Goal: Obtain resource: Download file/media

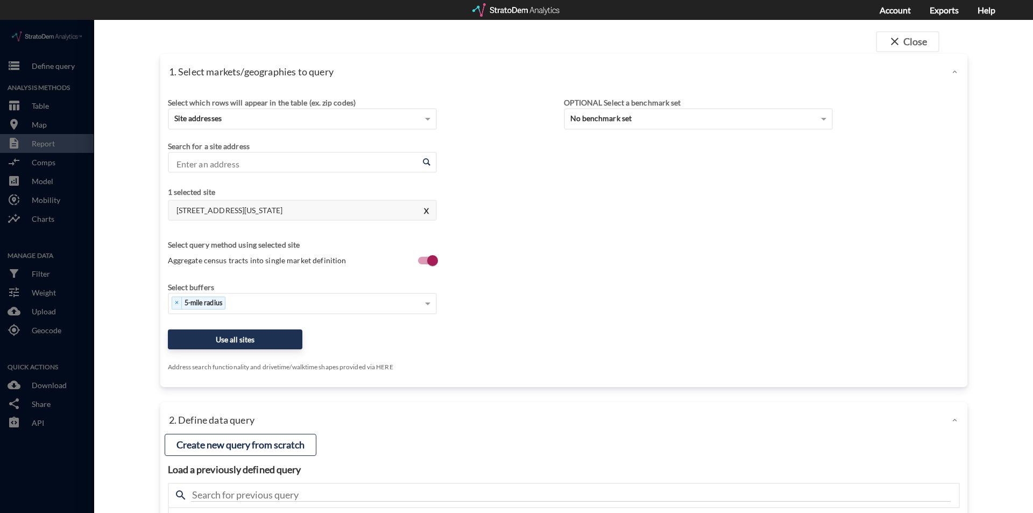
scroll to position [1453, 0]
click button "X"
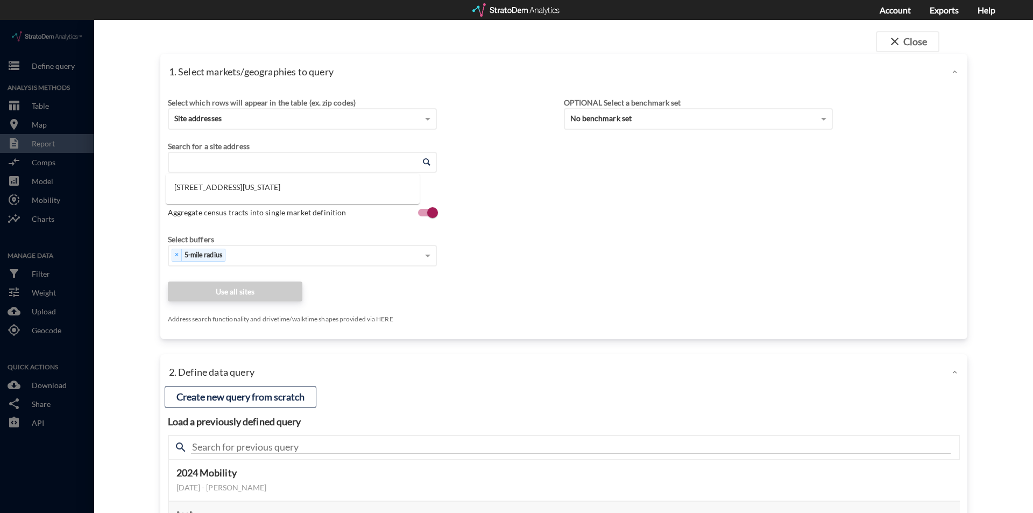
click input "Enter an address"
paste input "1200 Estancia Pkwy, Austin, TX 78748"
click li "3321 Meridian Dr, Northlake, Texas"
click input "3321 Meridian Dr, Northlake, Texas"
drag, startPoint x: 316, startPoint y: 139, endPoint x: 119, endPoint y: 135, distance: 197.0
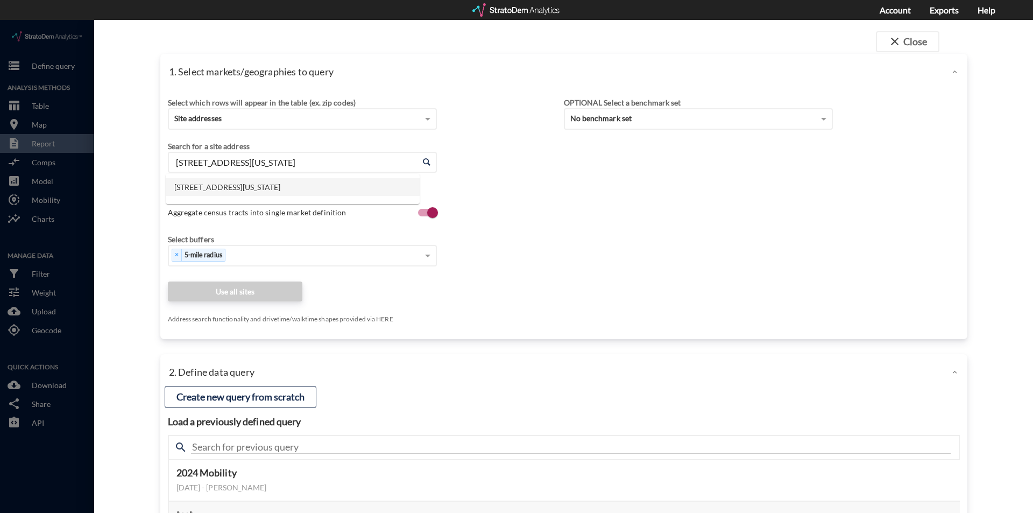
click div "close Close 1. Select markets/geographies to query Select which rows will appea…"
paste input "1200 Estancia Pkwy, Austin, TX 78748"
click input "1200 Estancia Pkwy, Austin, TX 78748"
click li "1200 Estancia Pkwy, Austin, Texas"
type input "1200 Estancia Pkwy, Austin, Texas"
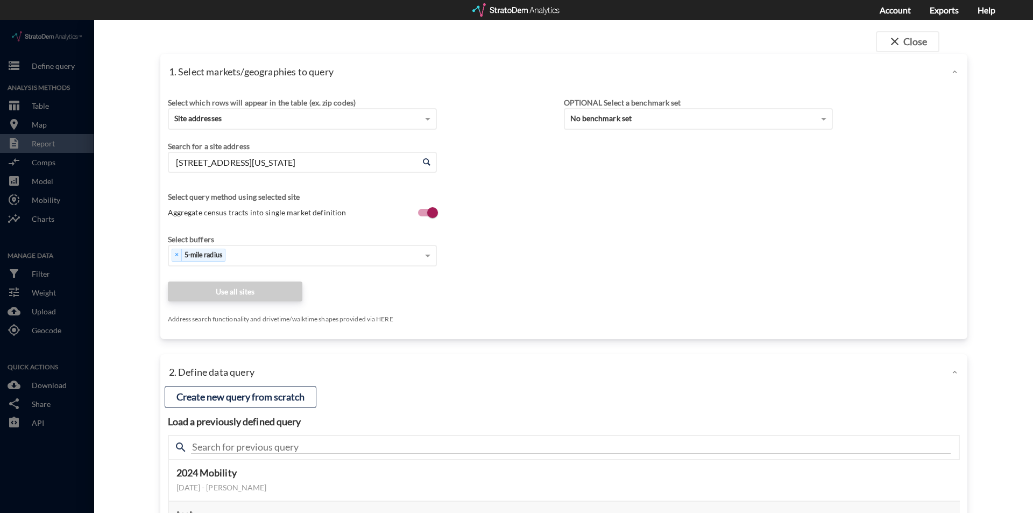
click div "Select which rows will appear in the table (ex. zip codes) Site addresses Selec…"
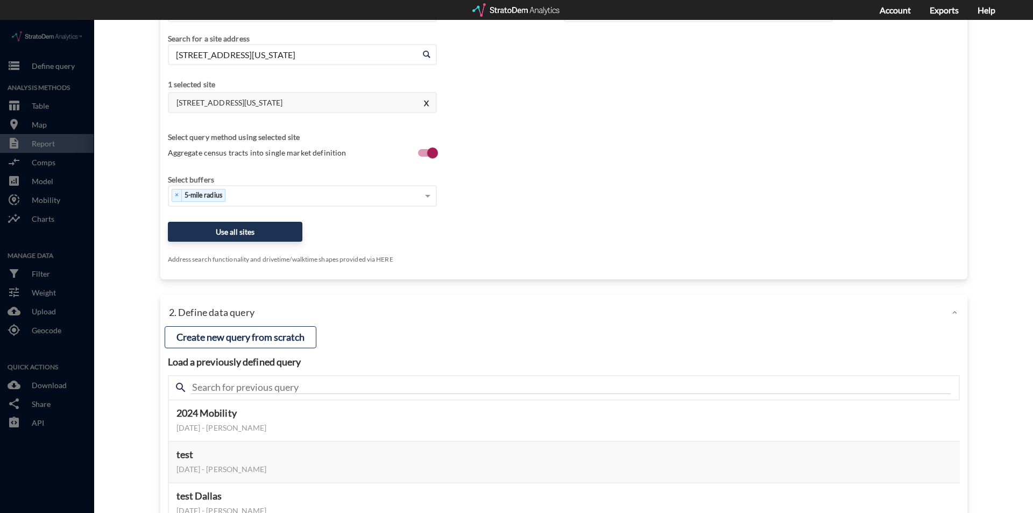
scroll to position [161, 0]
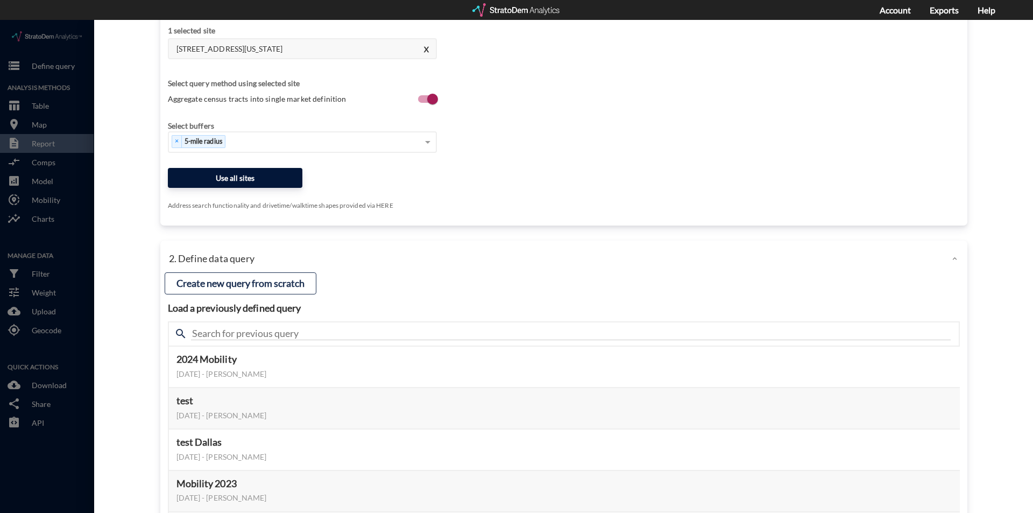
drag, startPoint x: 248, startPoint y: 161, endPoint x: 388, endPoint y: 195, distance: 143.9
click button "Use all sites"
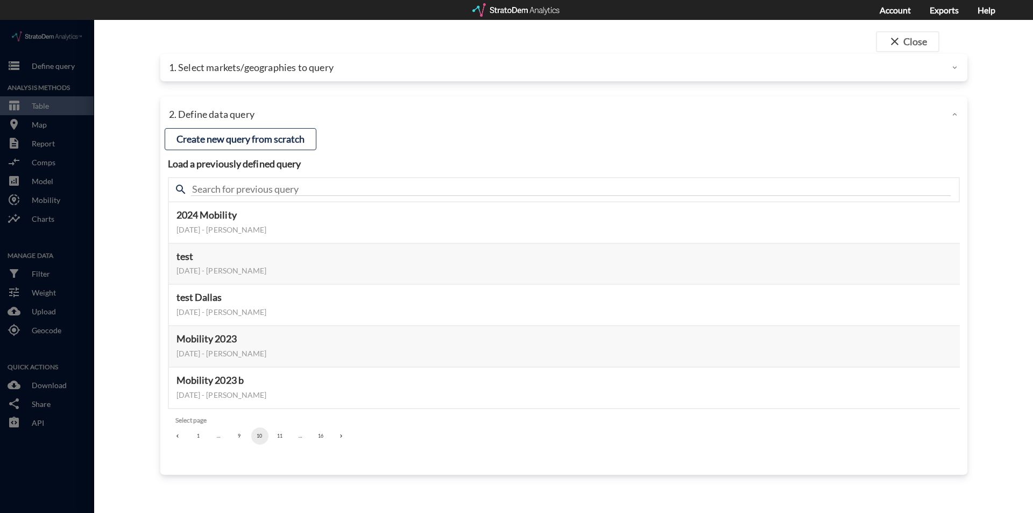
scroll to position [0, 0]
click button "Select this query"
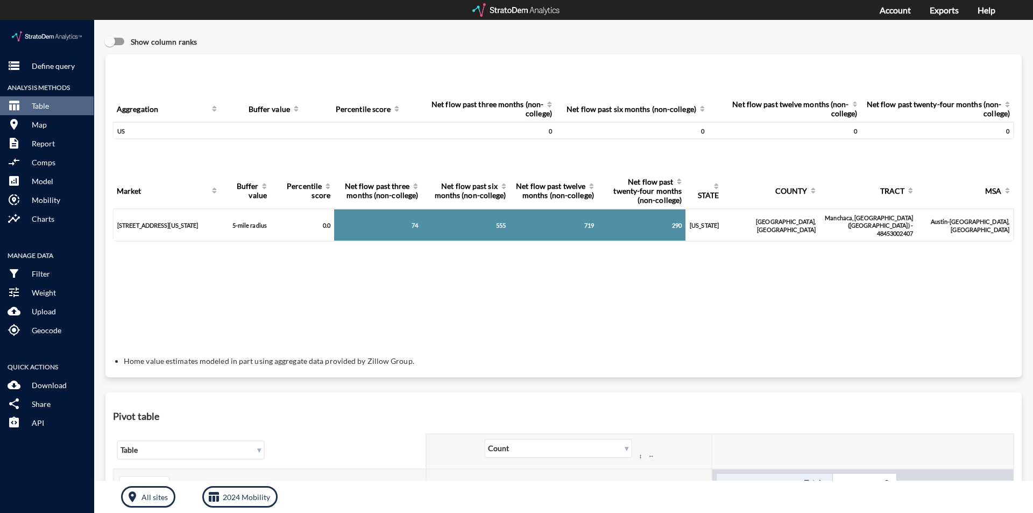
click div "Query progress Aggregation Buffer value Percentile score Net flow past three mo…"
click p "Report"
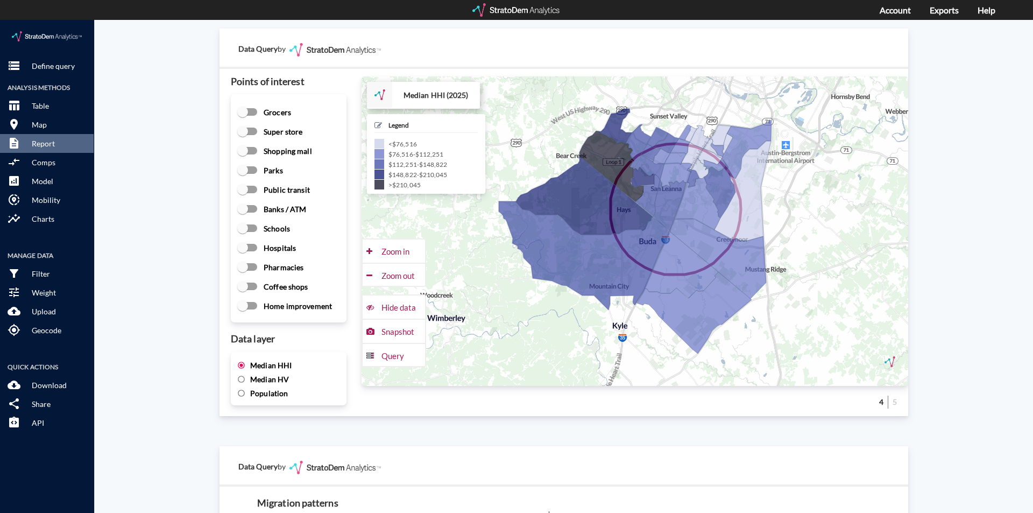
click div "Site report Generate a site report for a given location, (optionally) benchmark…"
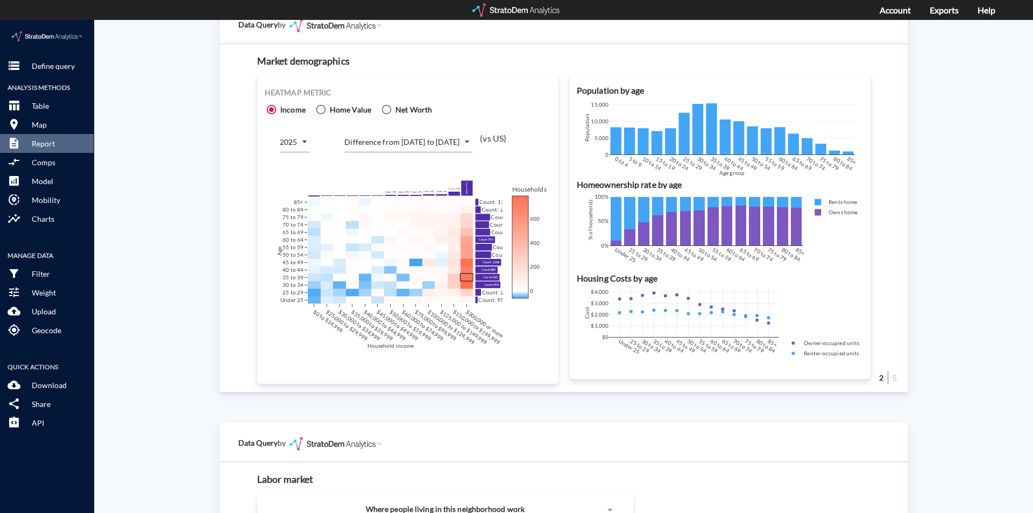
scroll to position [646, 0]
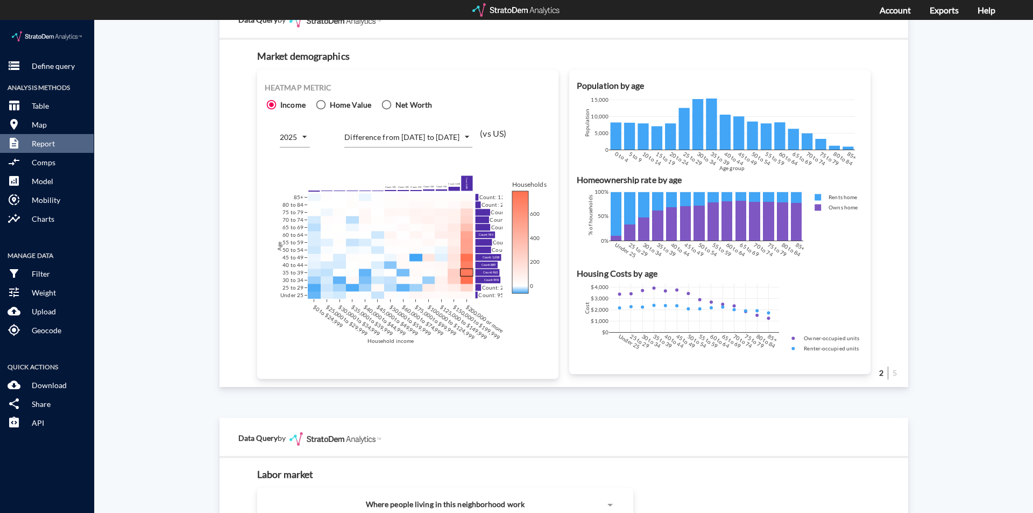
click div "Site report Generate a site report for a given location, (optionally) benchmark…"
click body "/vantagepoint/us/-1 storage Define query Analysis Methods table_chart Table roo…"
click li "Difference from 2020 to 2025"
click div "Site report Generate a site report for a given location, (optionally) benchmark…"
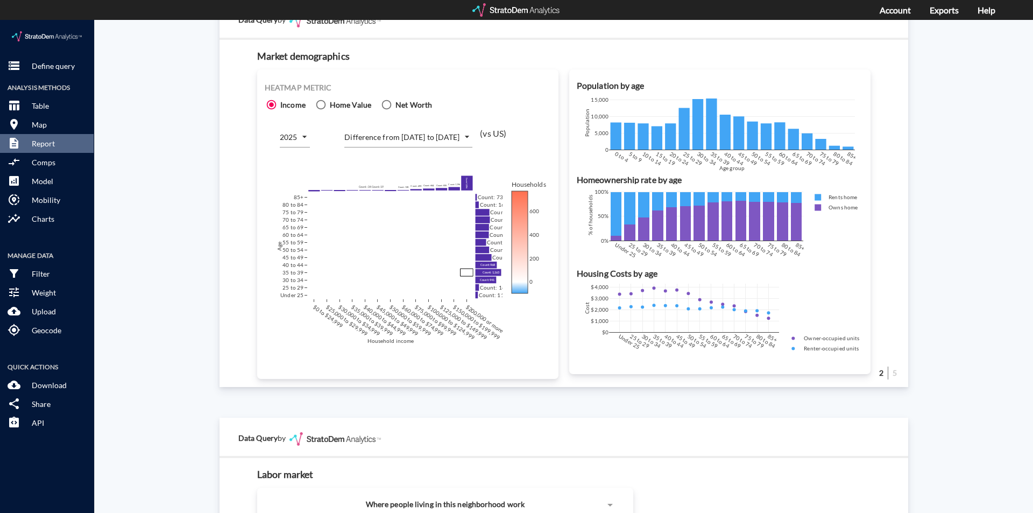
click div "Site report Generate a site report for a given location, (optionally) benchmark…"
click body "/vantagepoint/us/-1 storage Define query Analysis Methods table_chart Table roo…"
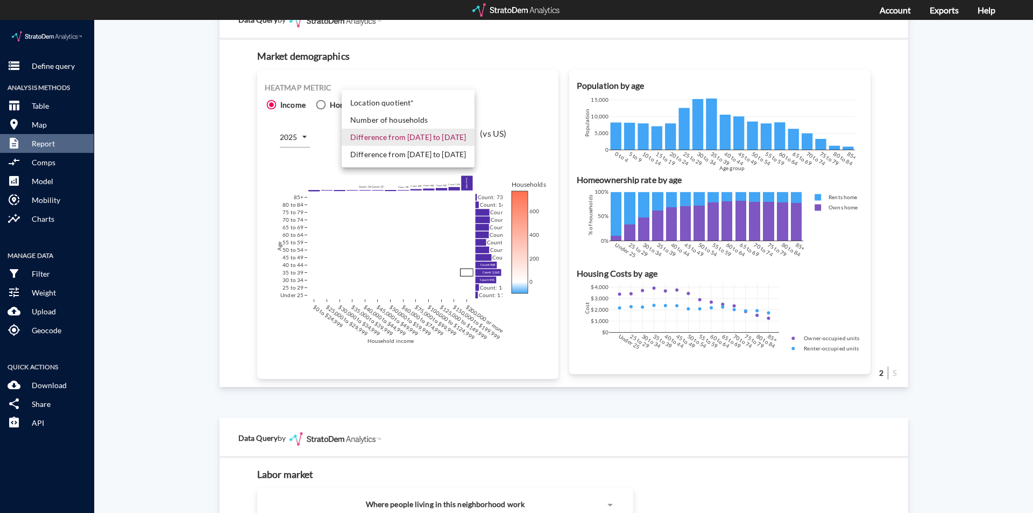
click li "Number of households"
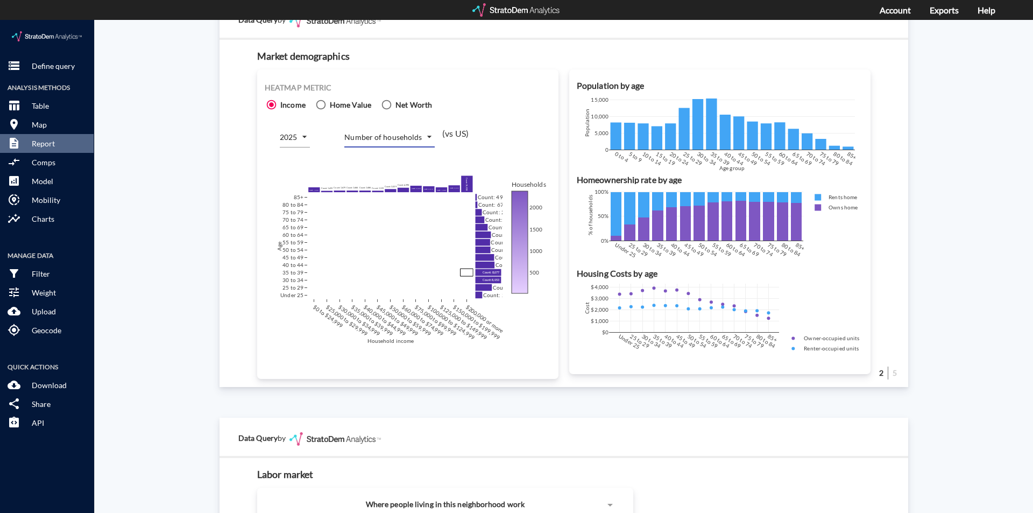
click div "Site report Generate a site report for a given location, (optionally) benchmark…"
click body "/vantagepoint/us/-1 storage Define query Analysis Methods table_chart Table roo…"
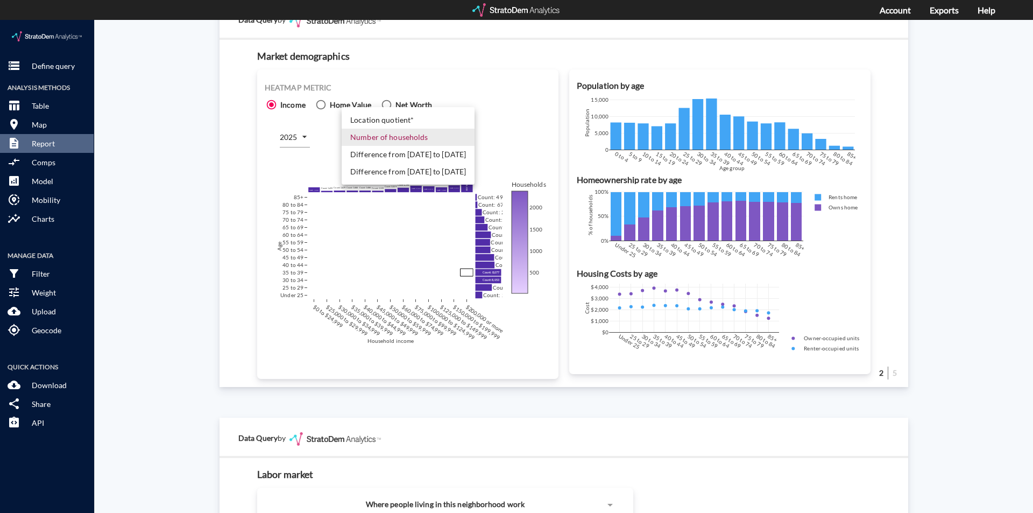
click li "Difference from 2025 to 2030"
type input "COUNT_DIFF_FUTURE"
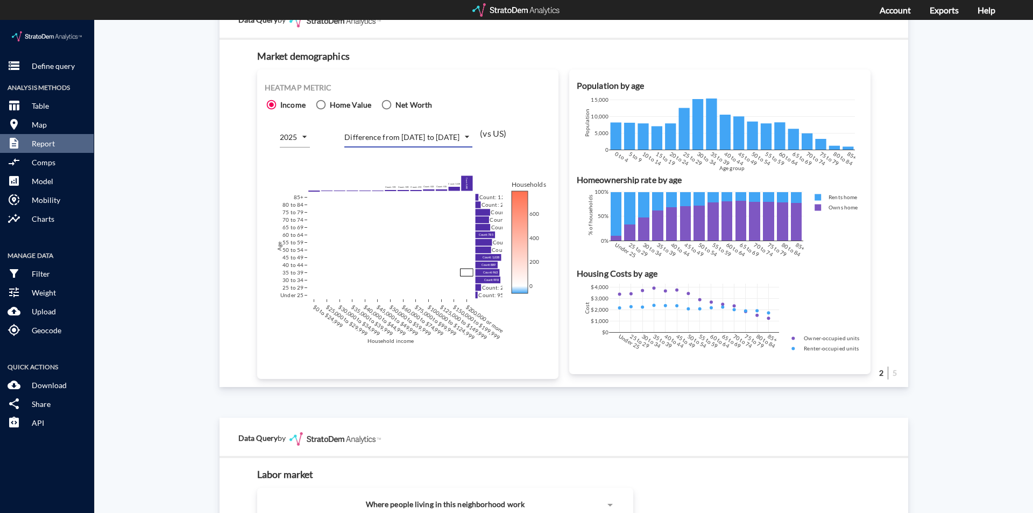
click div "Site report Generate a site report for a given location, (optionally) benchmark…"
drag, startPoint x: 165, startPoint y: 291, endPoint x: 143, endPoint y: 281, distance: 23.6
click div "Site report Generate a site report for a given location, (optionally) benchmark…"
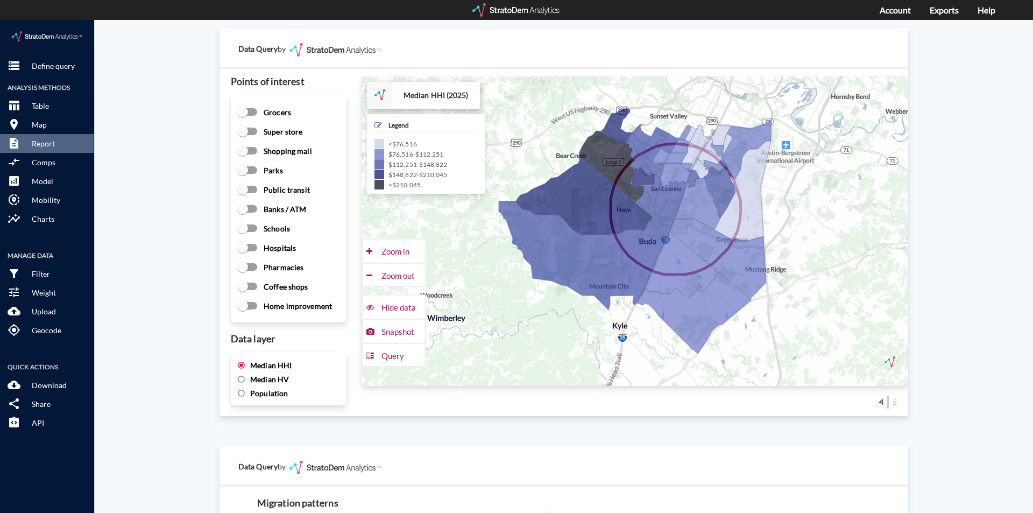
scroll to position [1399, 0]
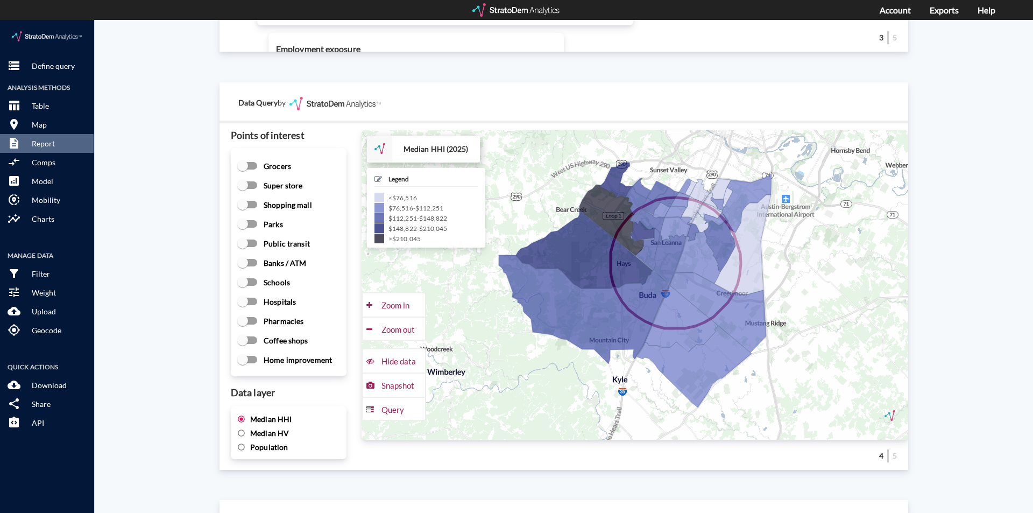
drag, startPoint x: 167, startPoint y: 262, endPoint x: 178, endPoint y: 249, distance: 17.2
click div "Site report Generate a site report for a given location, (optionally) benchmark…"
drag, startPoint x: 264, startPoint y: 413, endPoint x: 377, endPoint y: 372, distance: 120.8
click span "Median HV"
click input "Median HV"
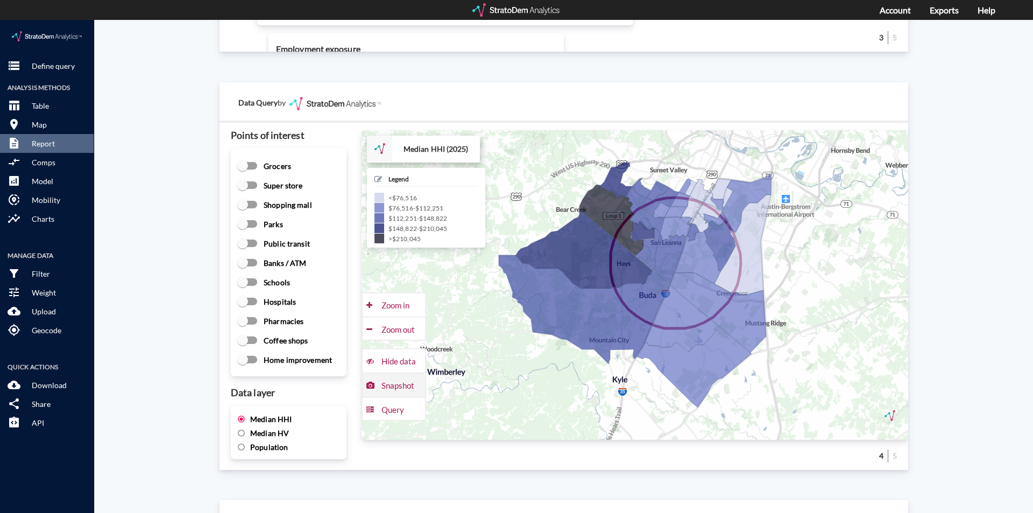
radio input "true"
radio input "false"
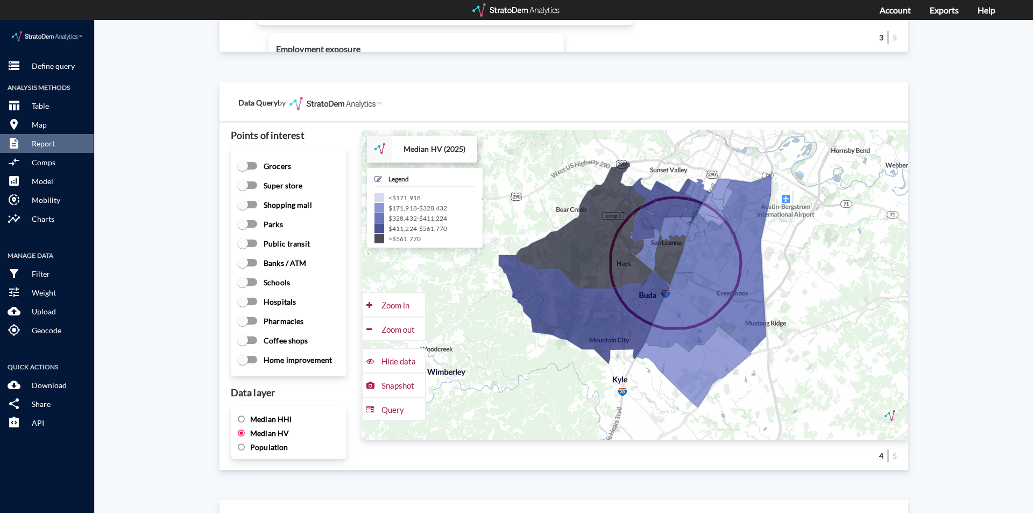
click div "Site report Generate a site report for a given location, (optionally) benchmark…"
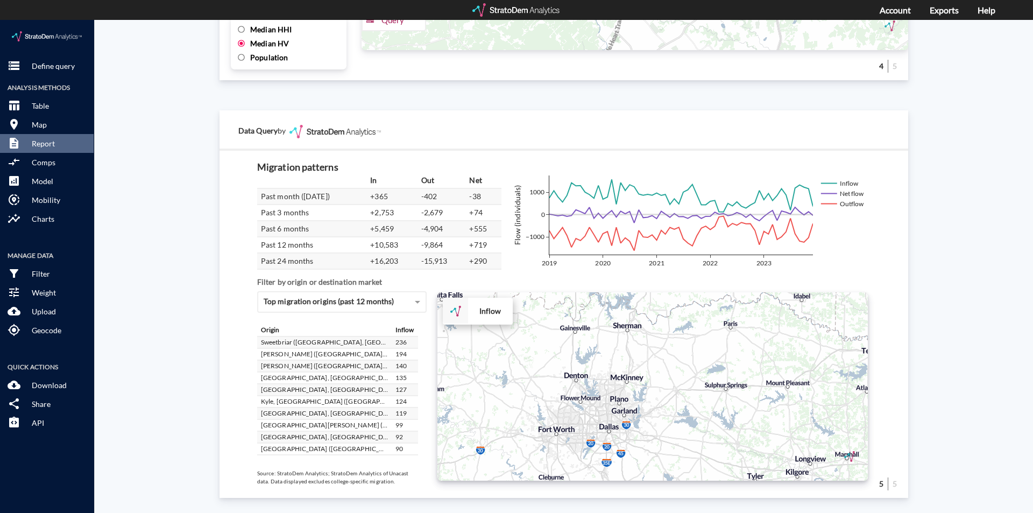
scroll to position [54, 0]
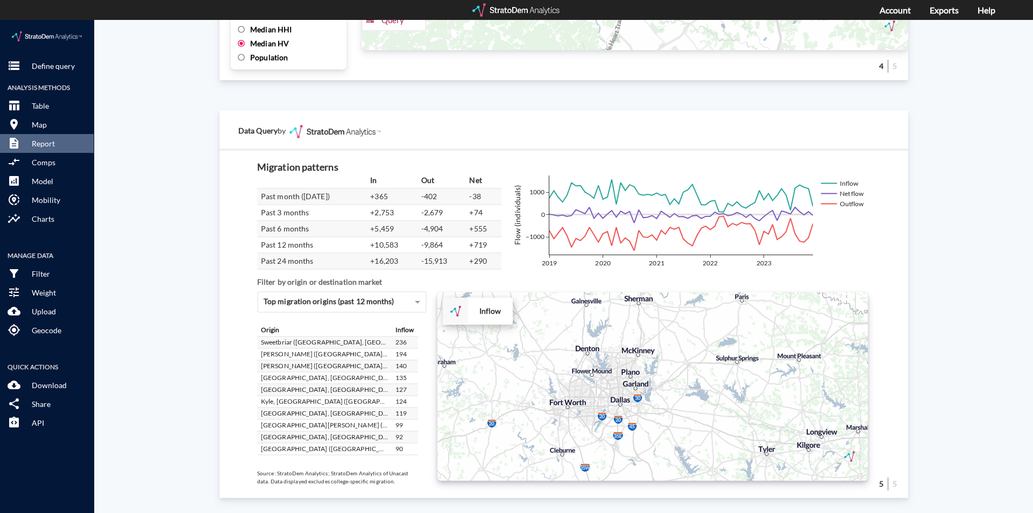
drag, startPoint x: 655, startPoint y: 403, endPoint x: 668, endPoint y: 374, distance: 31.6
click div "+ − Inflow CUSTOMIZE DATA Draw a polygon Draw a rectangle Draw a marker Edit la…"
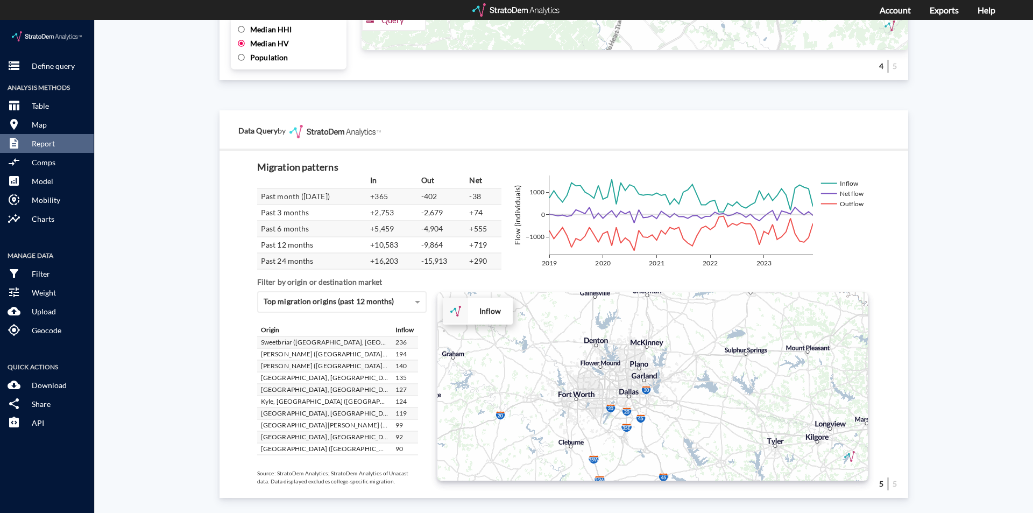
drag, startPoint x: 712, startPoint y: 376, endPoint x: 753, endPoint y: 305, distance: 81.8
click div "+ − Inflow CUSTOMIZE DATA Draw a polygon Draw a rectangle Draw a marker Edit la…"
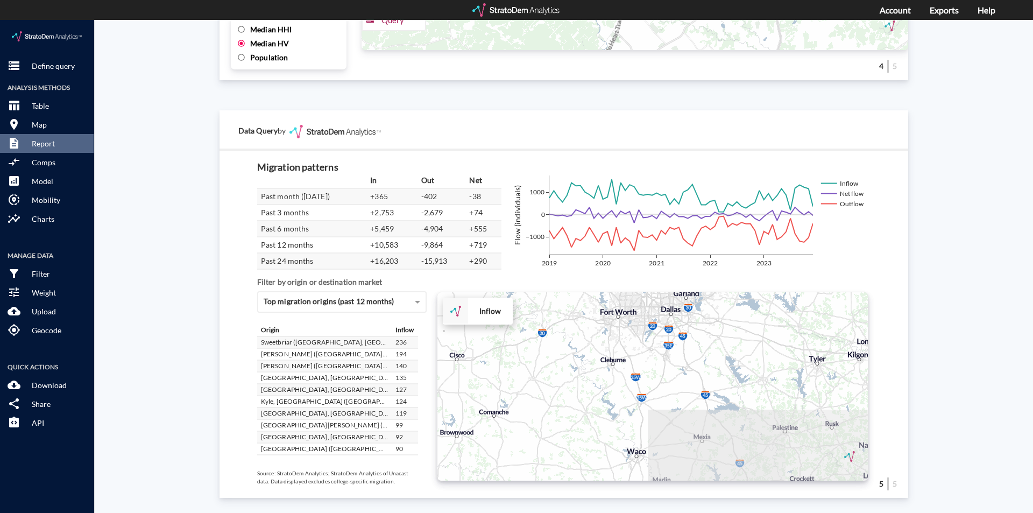
drag, startPoint x: 681, startPoint y: 364, endPoint x: 682, endPoint y: 357, distance: 7.0
click div "+ − Inflow CUSTOMIZE DATA Draw a polygon Draw a rectangle Draw a marker Edit la…"
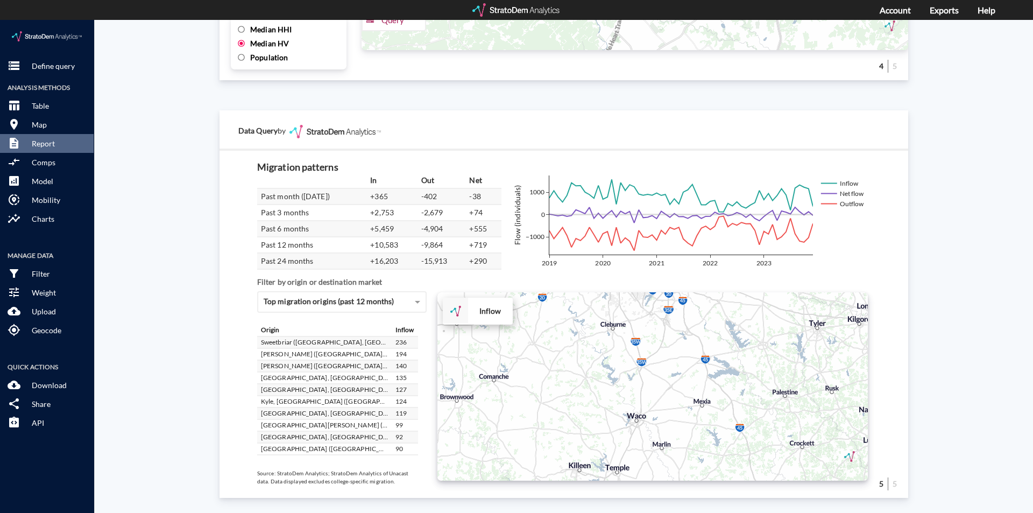
drag, startPoint x: 634, startPoint y: 376, endPoint x: 635, endPoint y: 277, distance: 99.0
click div "+ − Inflow CUSTOMIZE DATA Draw a polygon Draw a rectangle Draw a marker Edit la…"
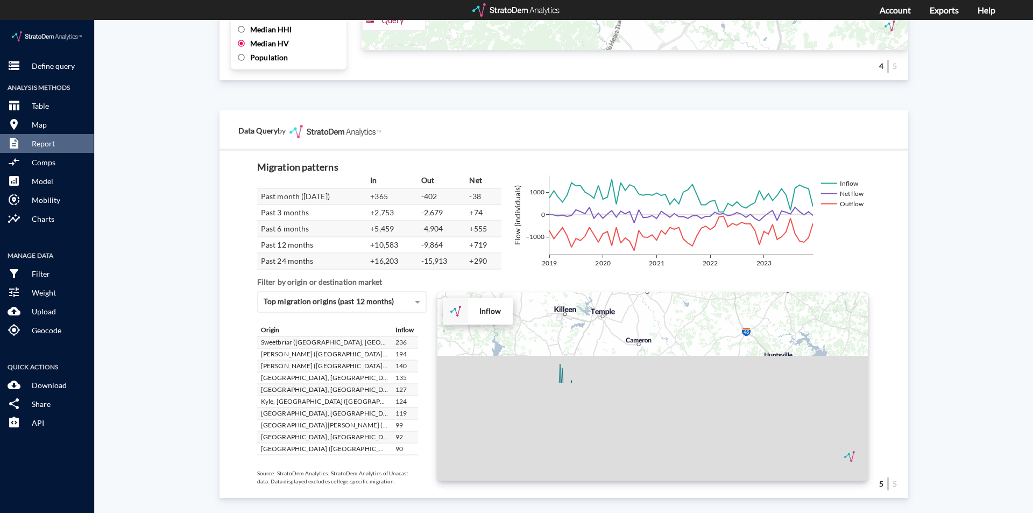
drag, startPoint x: 603, startPoint y: 380, endPoint x: 589, endPoint y: 303, distance: 78.2
click div "In Out Net Past month (December 2023) +365 -402 -38 Past 3 months +2,753 -2,679…"
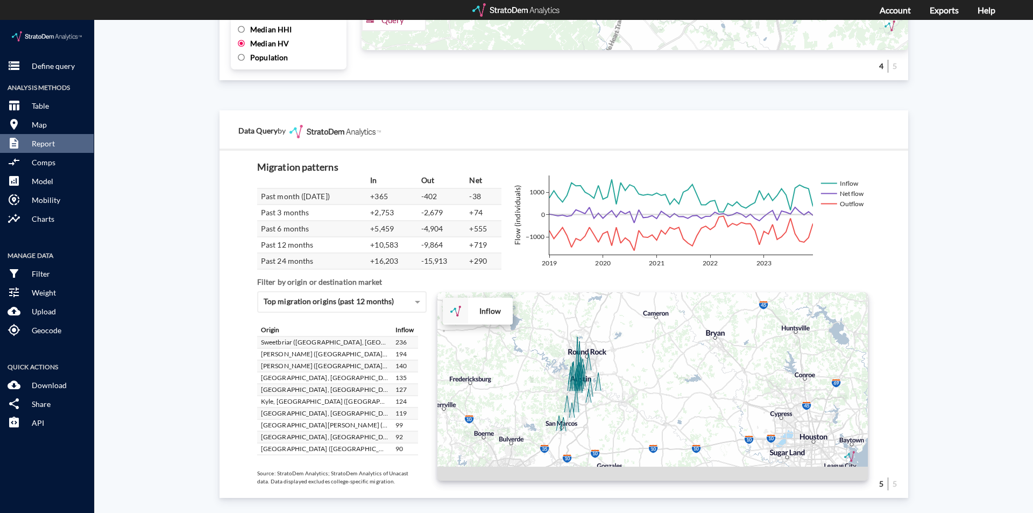
drag, startPoint x: 601, startPoint y: 380, endPoint x: 645, endPoint y: 330, distance: 65.6
click div "+ − Inflow CUSTOMIZE DATA Draw a polygon Draw a rectangle Draw a marker Edit la…"
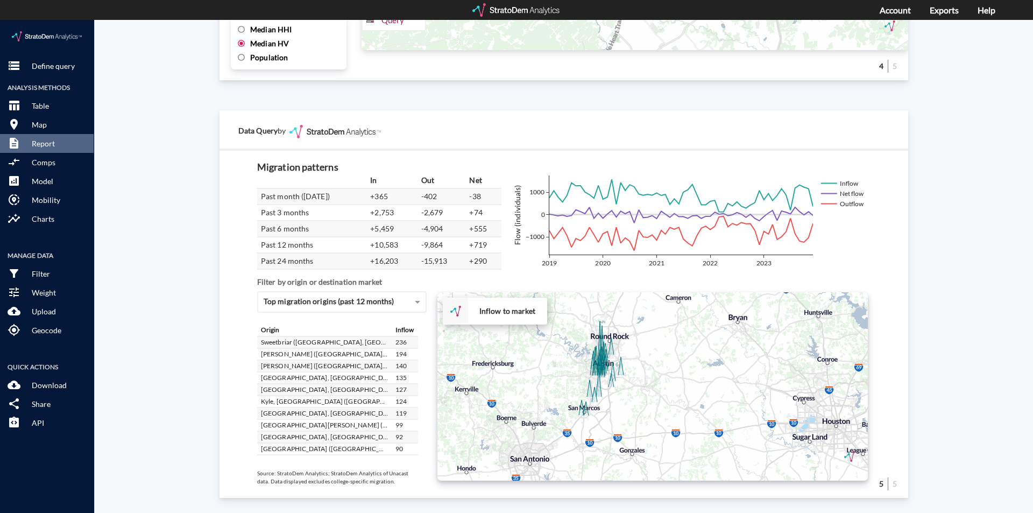
click div "+ − Inflow to market CUSTOMIZE DATA Draw a polygon Draw a rectangle Draw a mark…"
click div "Migration patterns In Out Net Past month (December 2023) +365 -402 -38 Past 3 m…"
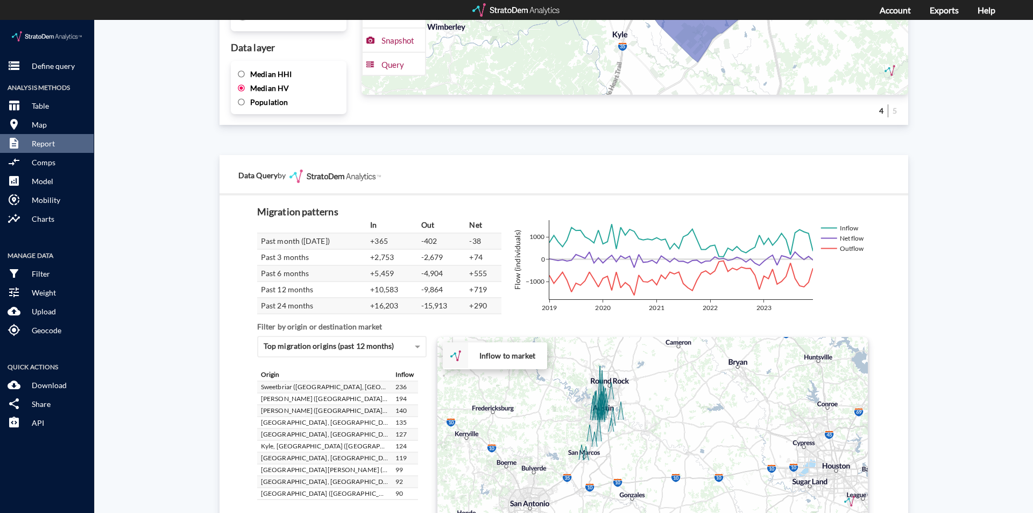
scroll to position [1798, 0]
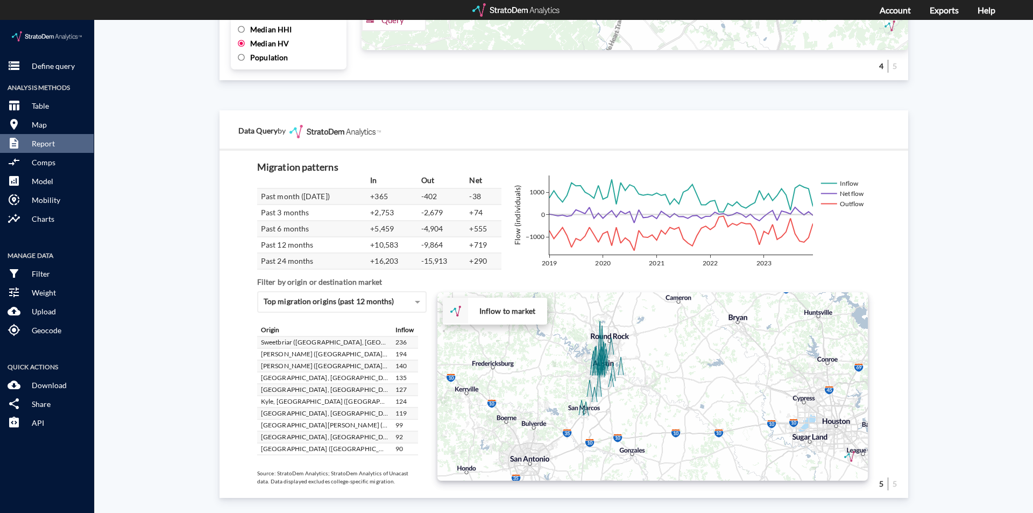
click div "+ − Inflow to market CUSTOMIZE DATA Draw a polygon Draw a rectangle Draw a mark…"
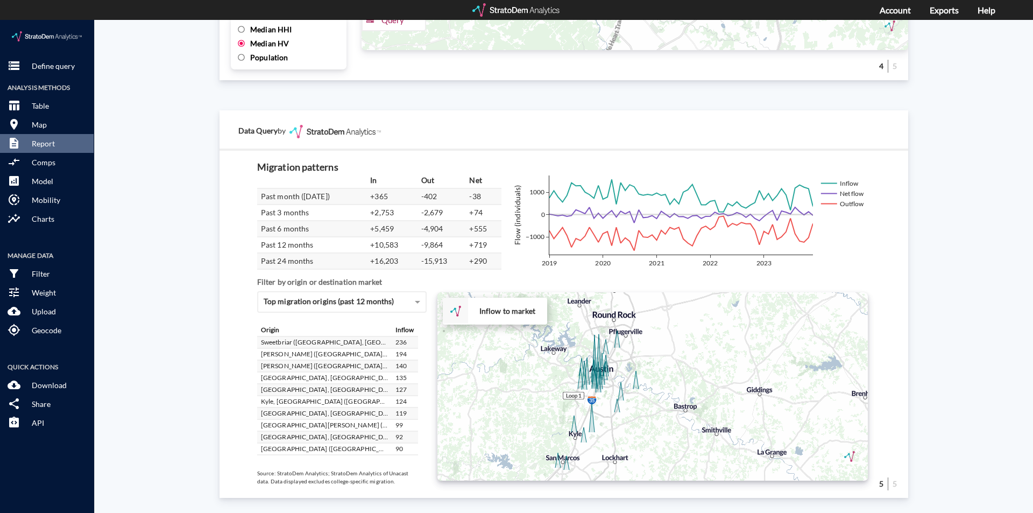
drag, startPoint x: 643, startPoint y: 352, endPoint x: 677, endPoint y: 393, distance: 53.9
click div "+ − Inflow to market CUSTOMIZE DATA Draw a polygon Draw a rectangle Draw a mark…"
drag, startPoint x: 646, startPoint y: 360, endPoint x: 655, endPoint y: 364, distance: 9.6
click div "+ − Inflow to market CUSTOMIZE DATA Draw a polygon Draw a rectangle Draw a mark…"
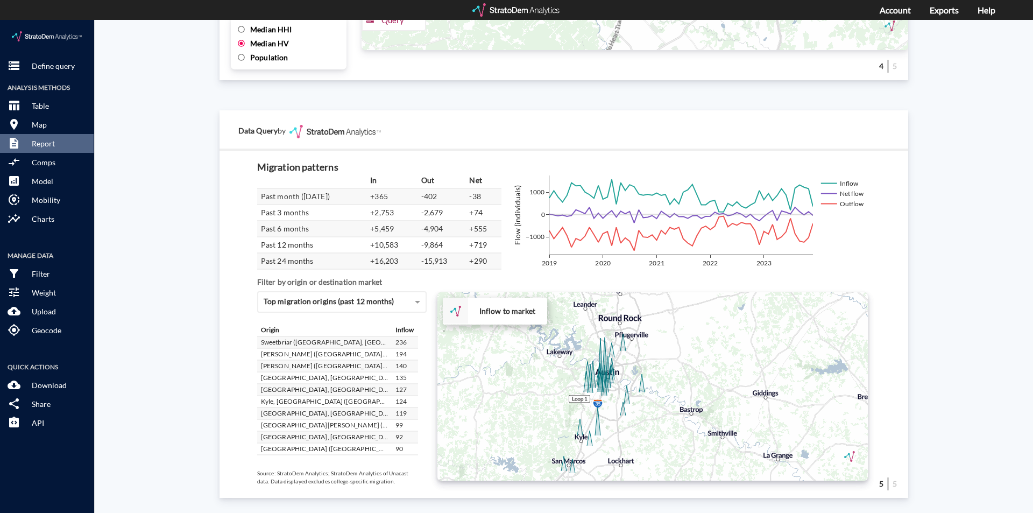
click div "Site report Generate a site report for a given location, (optionally) benchmark…"
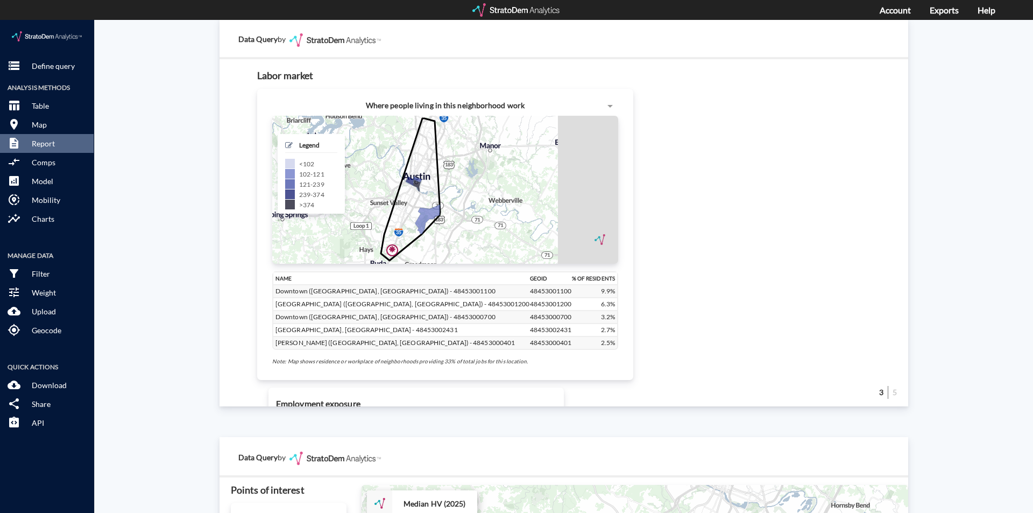
scroll to position [990, 0]
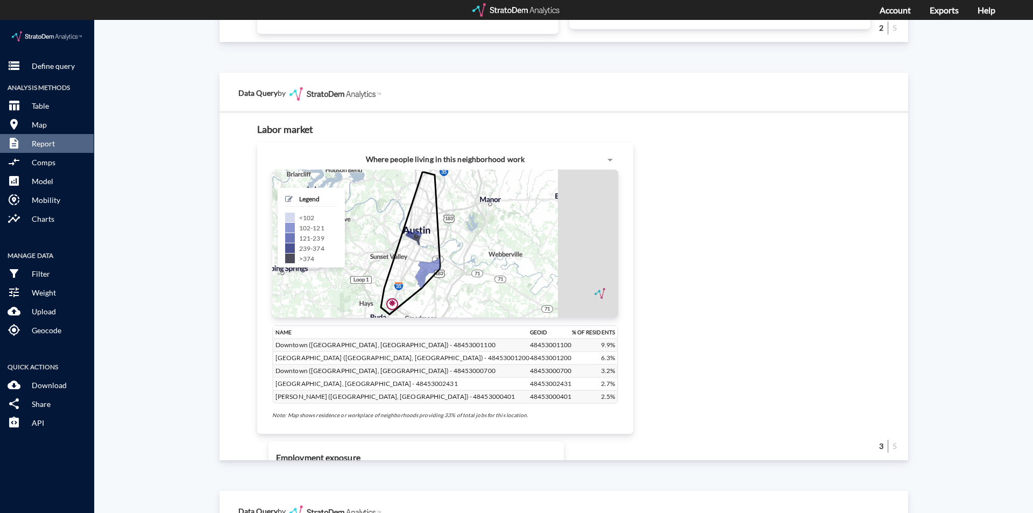
click div "Site report Generate a site report for a given location, (optionally) benchmark…"
click p "Define query"
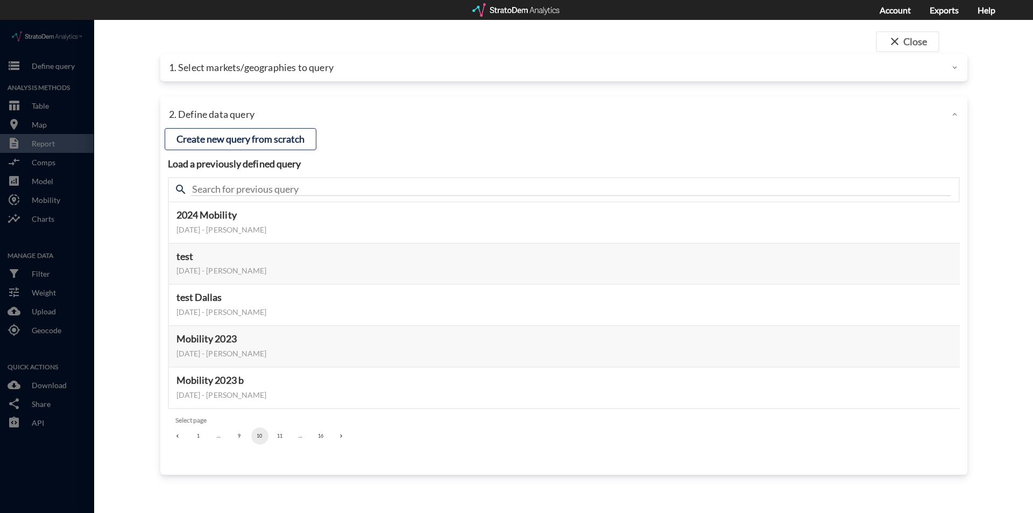
click button "1"
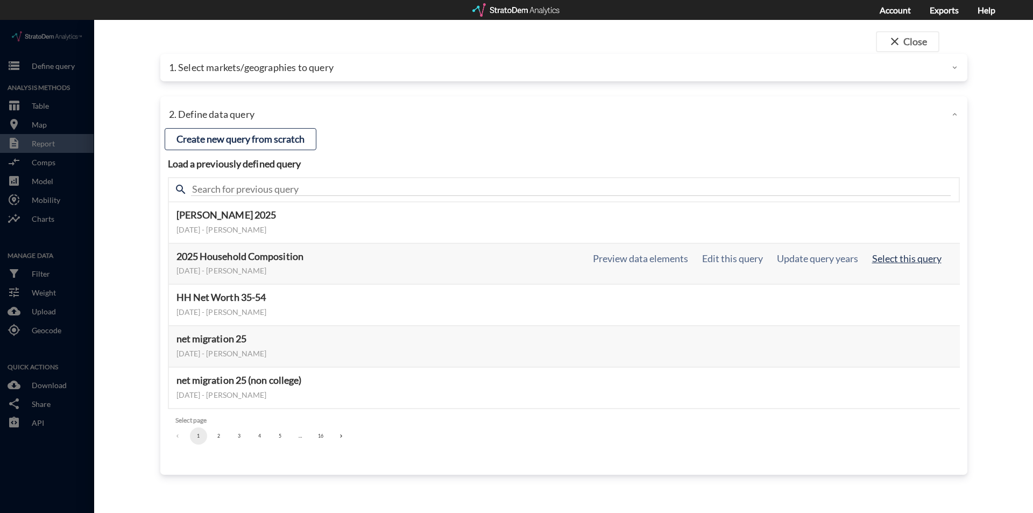
click button "Select this query"
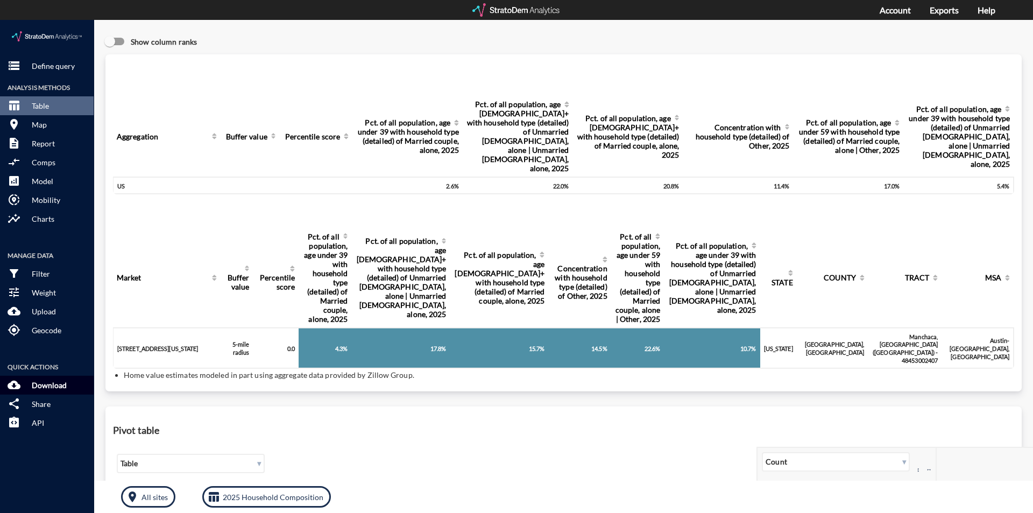
click p "Download"
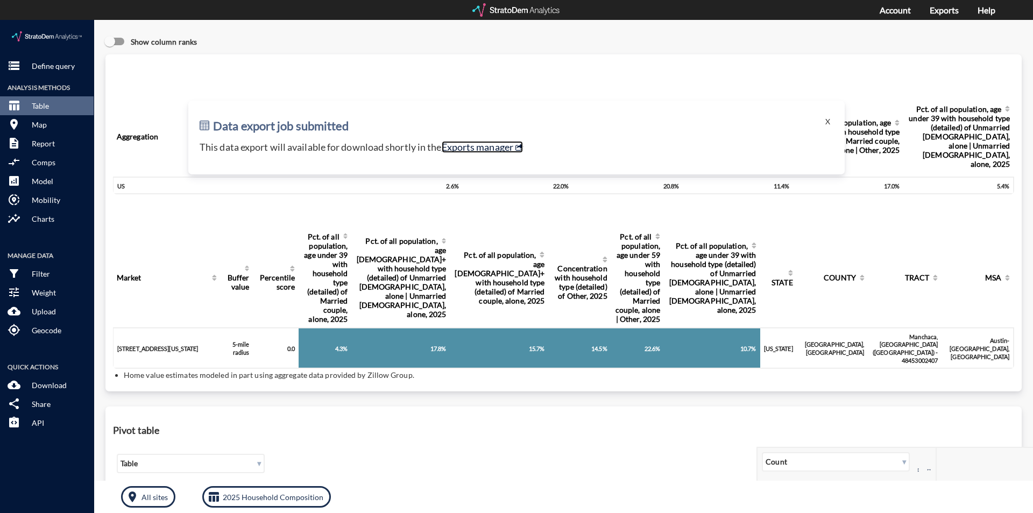
click link "Exports manager"
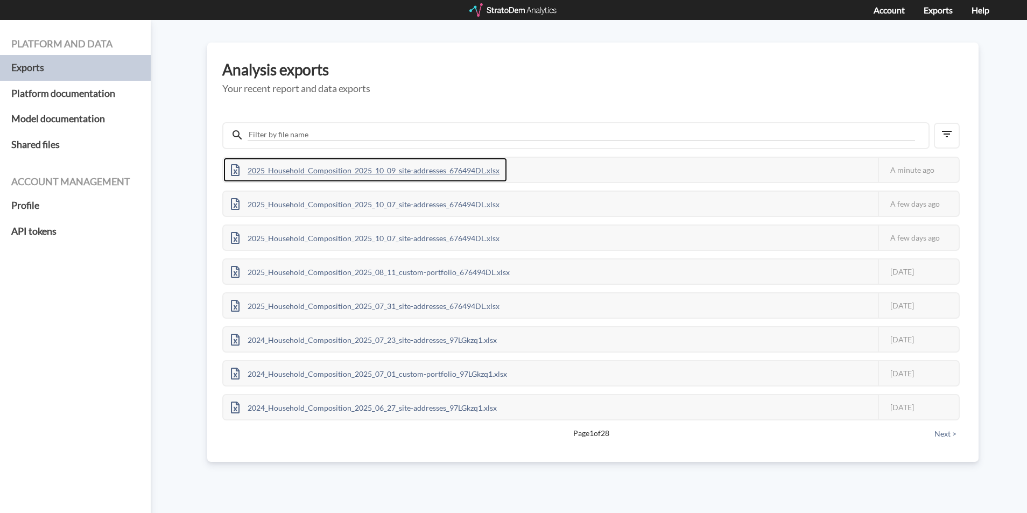
click at [378, 168] on div "2025_Household_Composition_2025_10_09_site-addresses_676494DL.xlsx" at bounding box center [365, 170] width 284 height 24
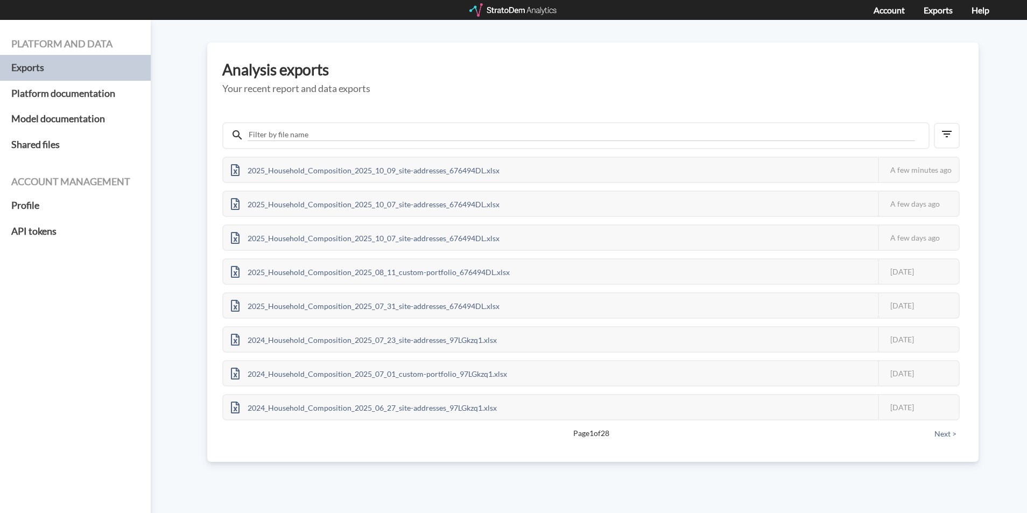
click at [453, 65] on h3 "Analysis exports" at bounding box center [592, 69] width 741 height 17
